Goal: Information Seeking & Learning: Check status

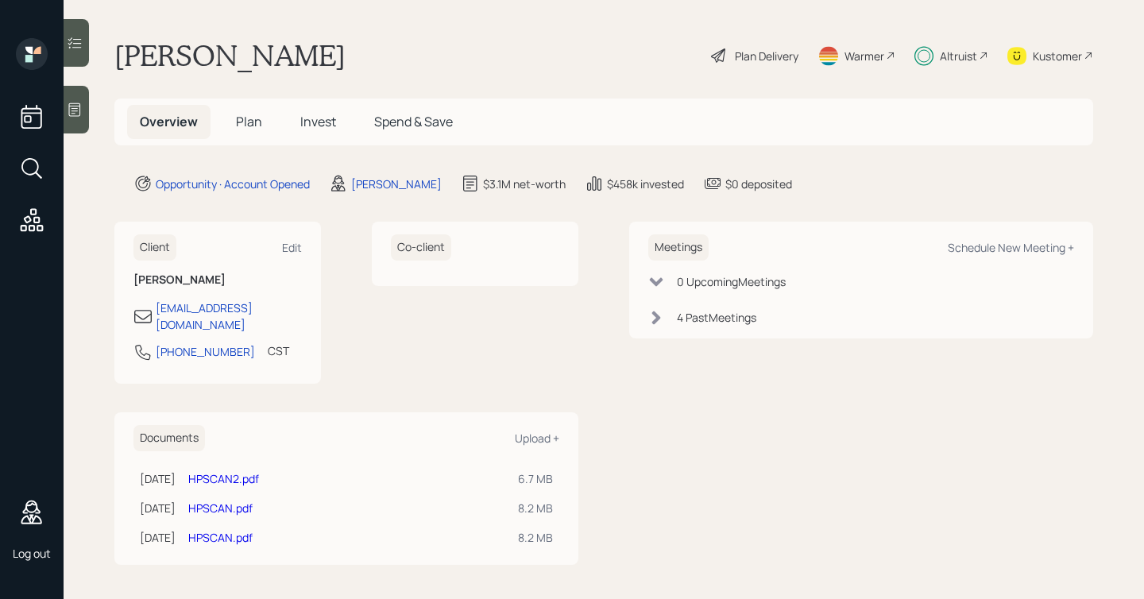
click at [324, 111] on h5 "Invest" at bounding box center [318, 122] width 61 height 34
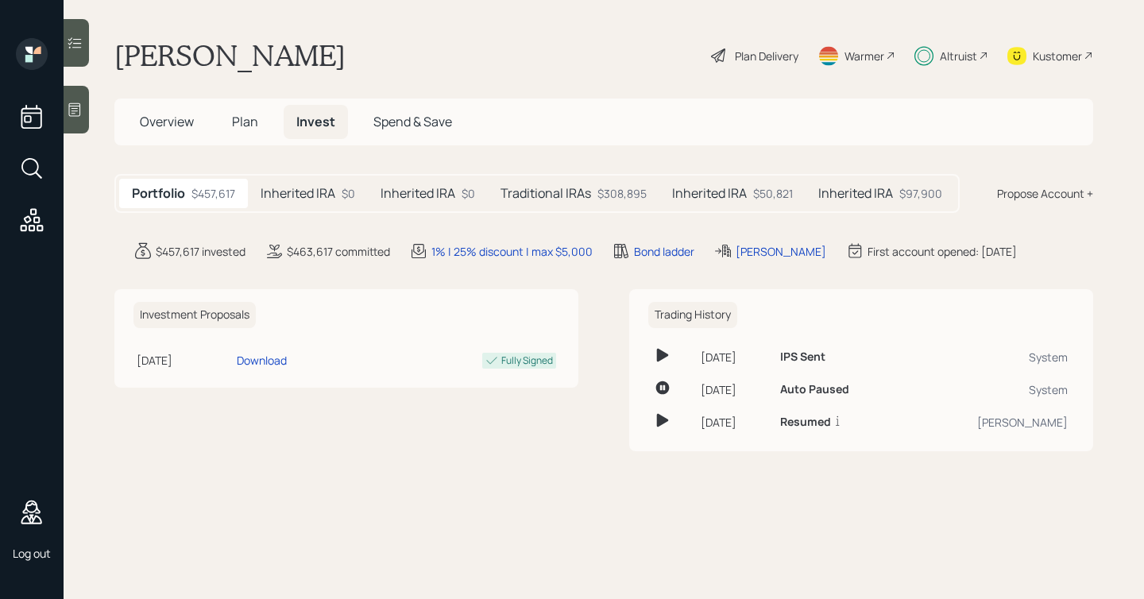
click at [315, 193] on h5 "Inherited IRA" at bounding box center [298, 193] width 75 height 15
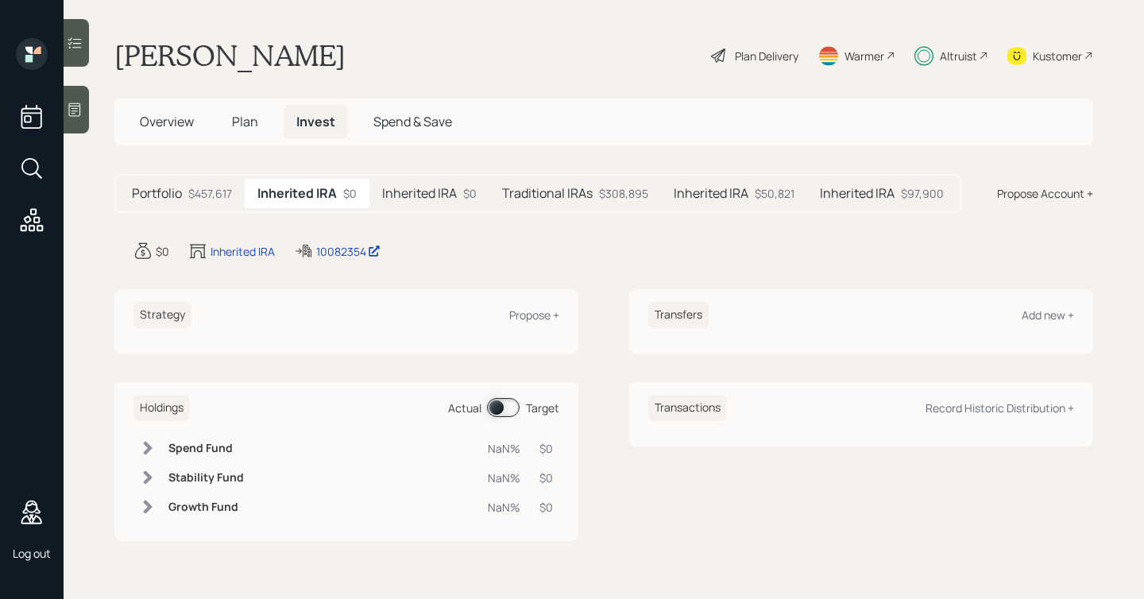
click at [425, 191] on h5 "Inherited IRA" at bounding box center [419, 193] width 75 height 15
click at [551, 195] on h5 "Traditional IRAs" at bounding box center [547, 193] width 91 height 15
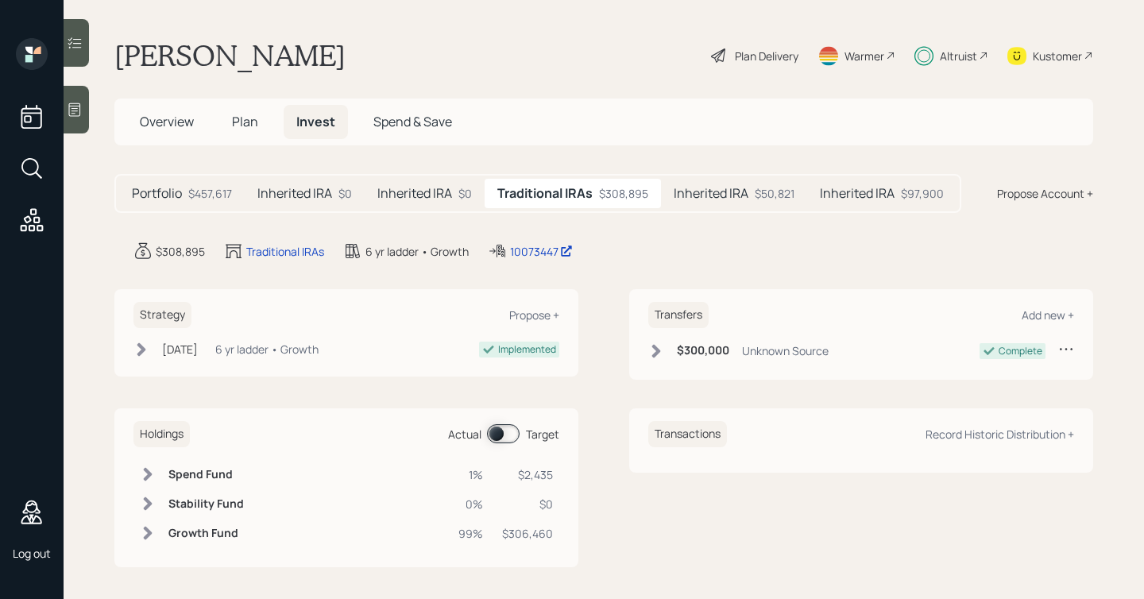
click at [714, 197] on h5 "Inherited IRA" at bounding box center [711, 193] width 75 height 15
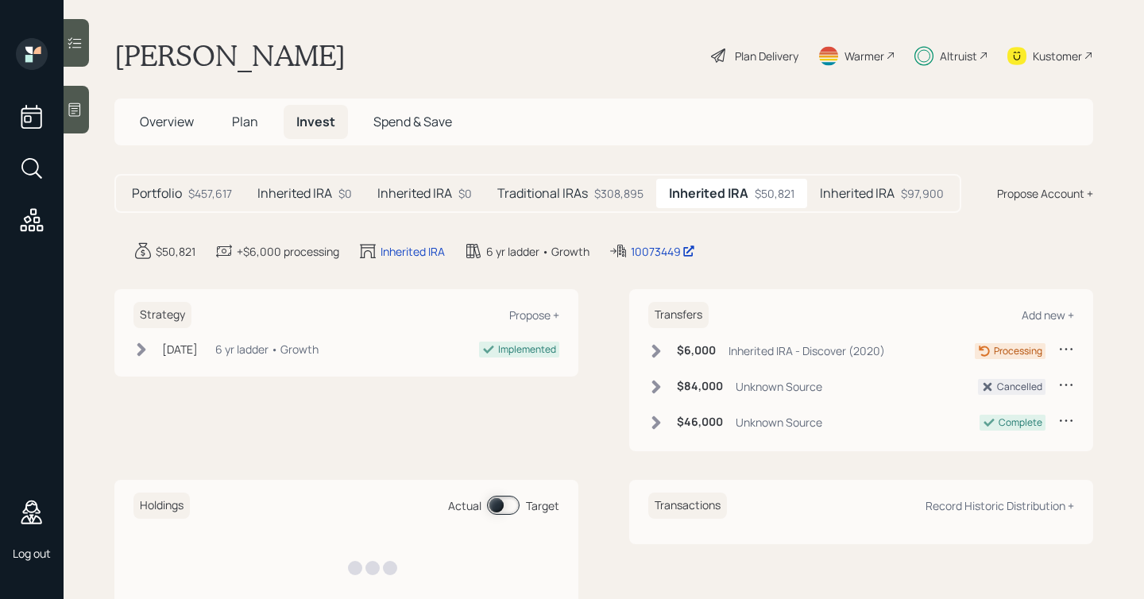
click at [825, 194] on h5 "Inherited IRA" at bounding box center [857, 193] width 75 height 15
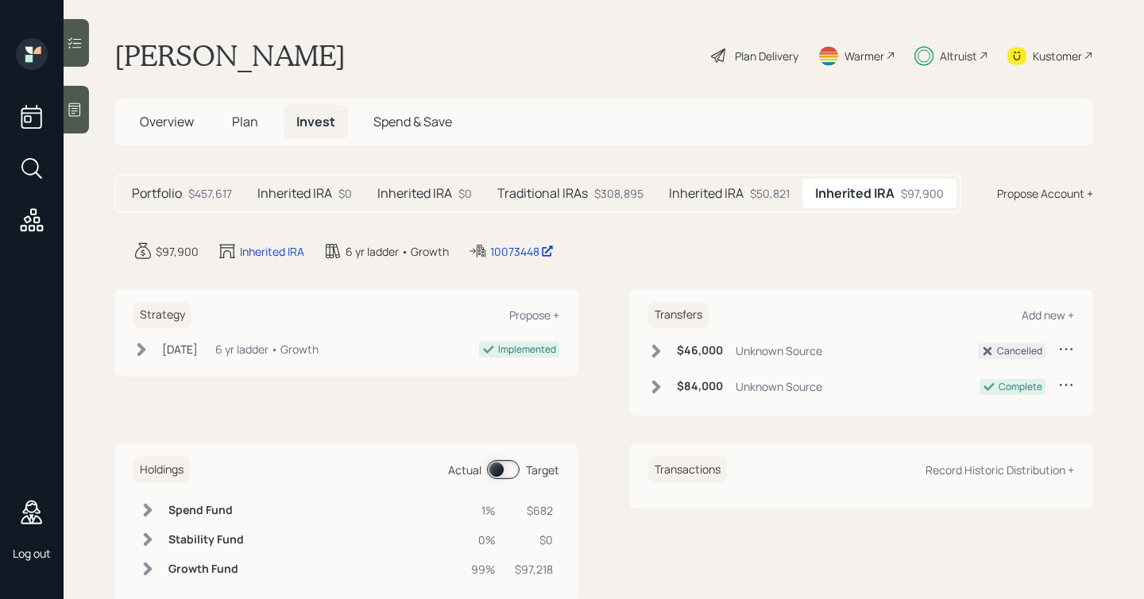
click at [725, 188] on h5 "Inherited IRA" at bounding box center [706, 193] width 75 height 15
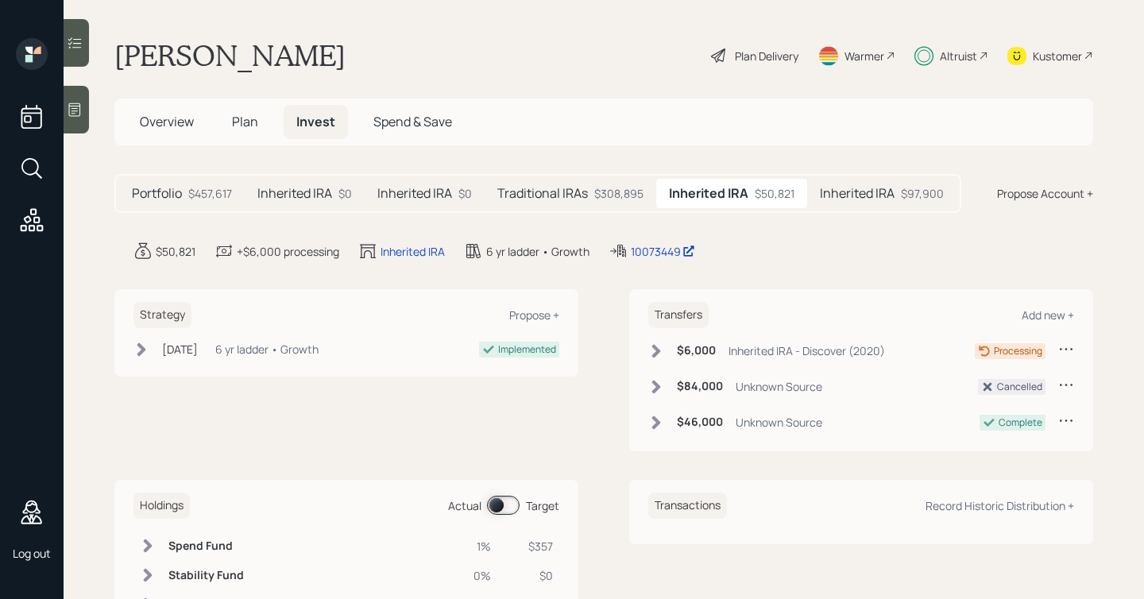
click at [603, 190] on div "$308,895" at bounding box center [618, 193] width 49 height 17
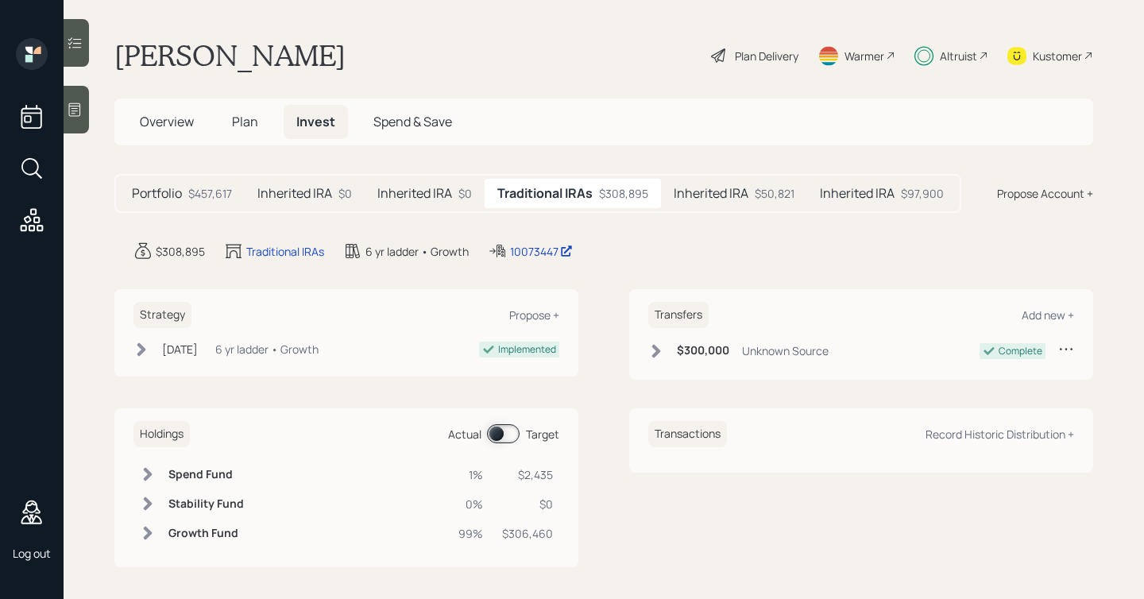
click at [434, 191] on h5 "Inherited IRA" at bounding box center [414, 193] width 75 height 15
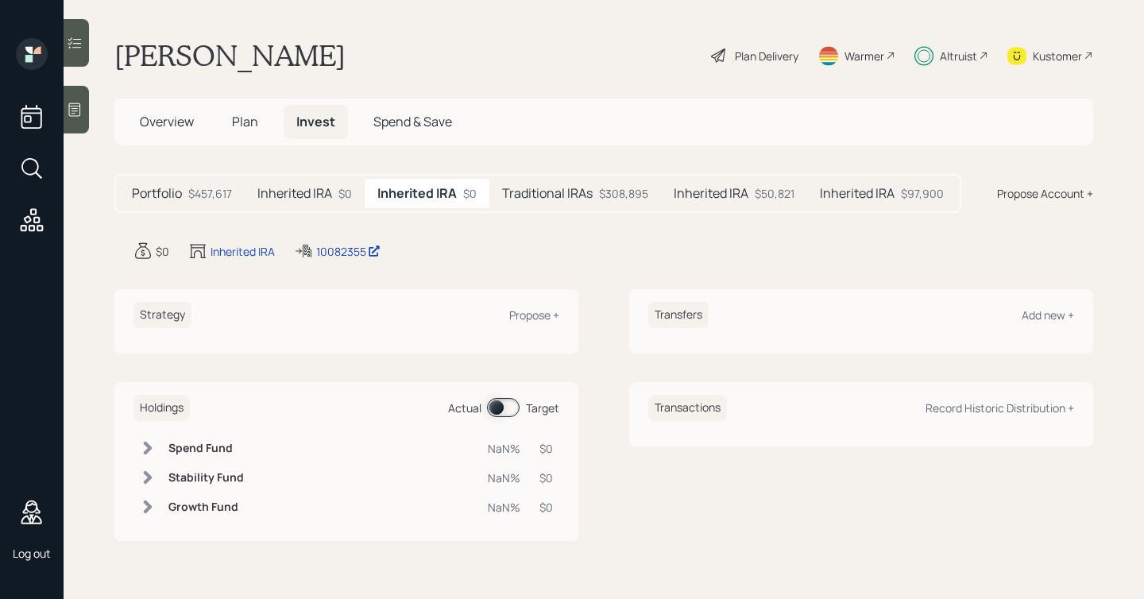
click at [320, 202] on div "Inherited IRA $0" at bounding box center [305, 193] width 120 height 29
click at [424, 188] on h5 "Inherited IRA" at bounding box center [419, 193] width 75 height 15
